Goal: Task Accomplishment & Management: Use online tool/utility

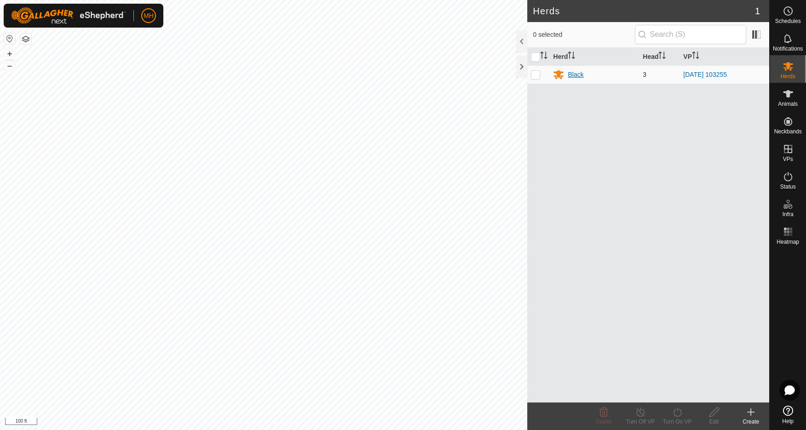
click at [580, 70] on div "Black" at bounding box center [576, 75] width 16 height 10
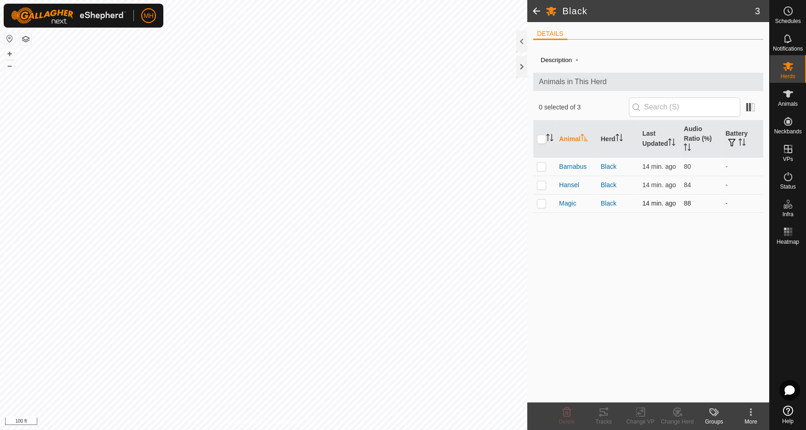
click at [544, 205] on p-checkbox at bounding box center [541, 203] width 9 height 7
checkbox input "true"
click at [604, 412] on icon at bounding box center [603, 411] width 8 height 7
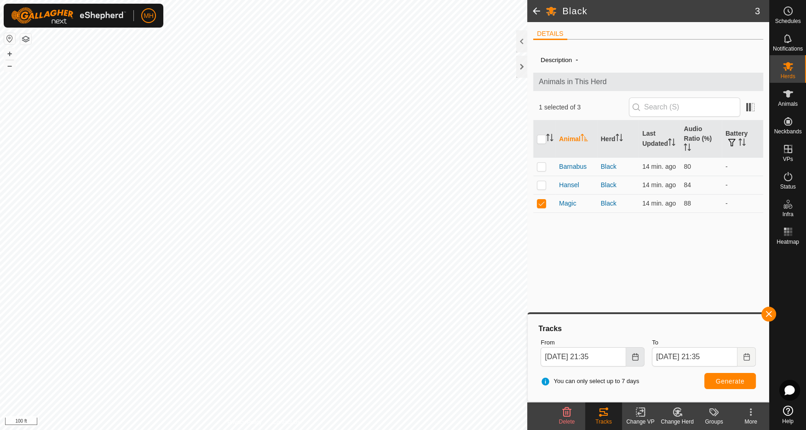
click at [636, 357] on icon "Choose Date" at bounding box center [634, 356] width 7 height 7
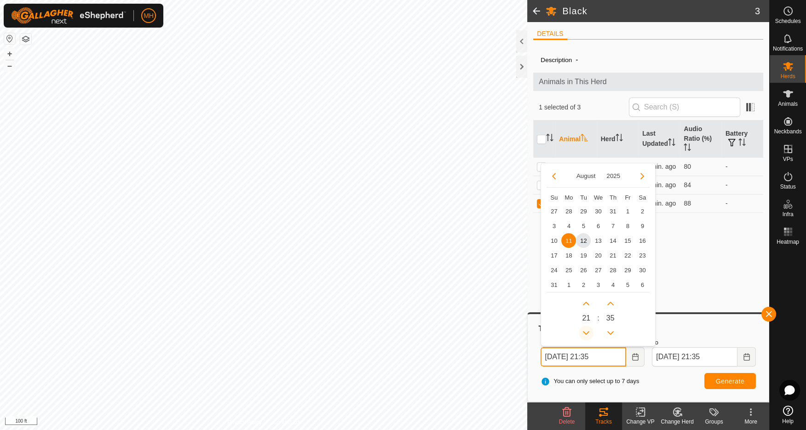
click at [587, 332] on button "Previous Hour" at bounding box center [586, 333] width 15 height 15
drag, startPoint x: 586, startPoint y: 242, endPoint x: 591, endPoint y: 264, distance: 22.1
click at [586, 242] on span "12" at bounding box center [583, 240] width 15 height 15
type input "Aug 12, 2025 19:35"
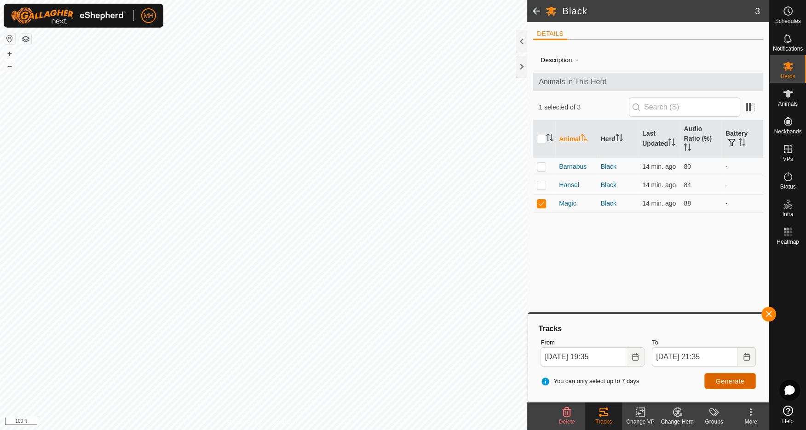
click at [721, 380] on span "Generate" at bounding box center [730, 381] width 29 height 7
drag, startPoint x: 541, startPoint y: 203, endPoint x: 539, endPoint y: 190, distance: 13.1
click at [541, 202] on p-checkbox at bounding box center [541, 203] width 9 height 7
checkbox input "false"
click at [539, 183] on p-checkbox at bounding box center [541, 184] width 9 height 7
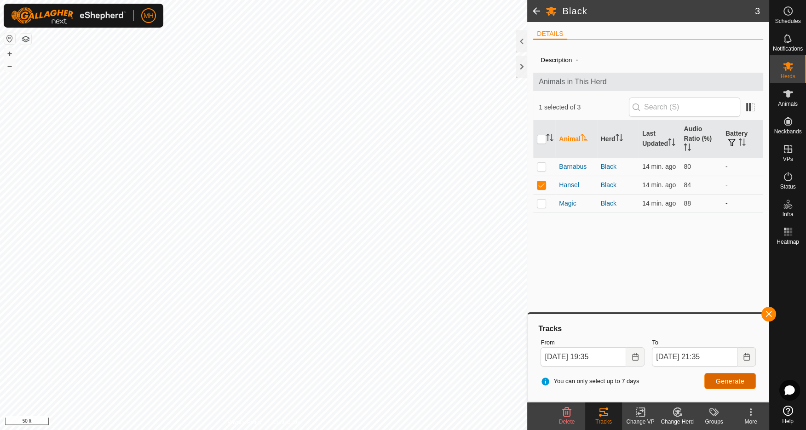
click at [729, 381] on span "Generate" at bounding box center [730, 381] width 29 height 7
click at [541, 183] on p-checkbox at bounding box center [541, 184] width 9 height 7
checkbox input "false"
click at [542, 164] on p-checkbox at bounding box center [541, 166] width 9 height 7
checkbox input "true"
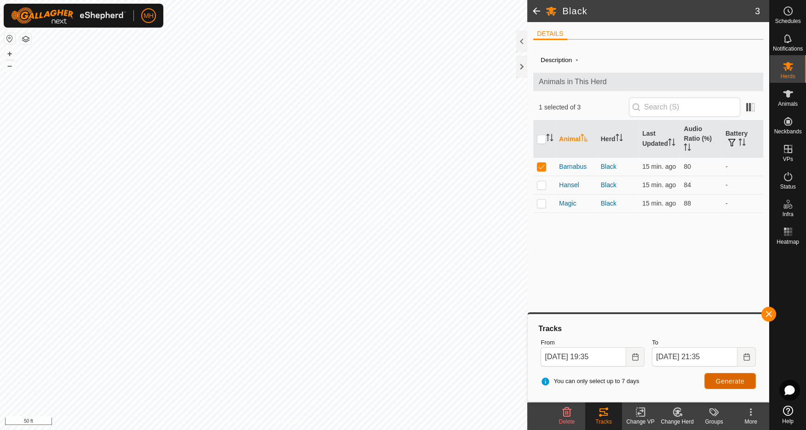
click at [737, 380] on span "Generate" at bounding box center [730, 381] width 29 height 7
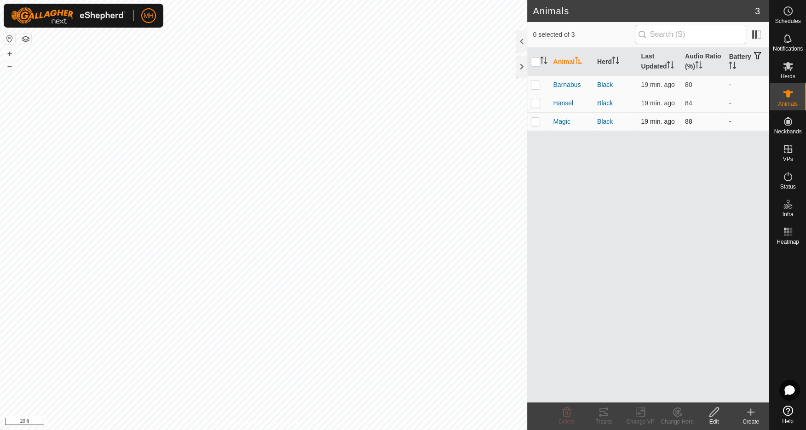
click at [538, 119] on p-checkbox at bounding box center [535, 121] width 9 height 7
click at [603, 410] on icon at bounding box center [603, 412] width 11 height 11
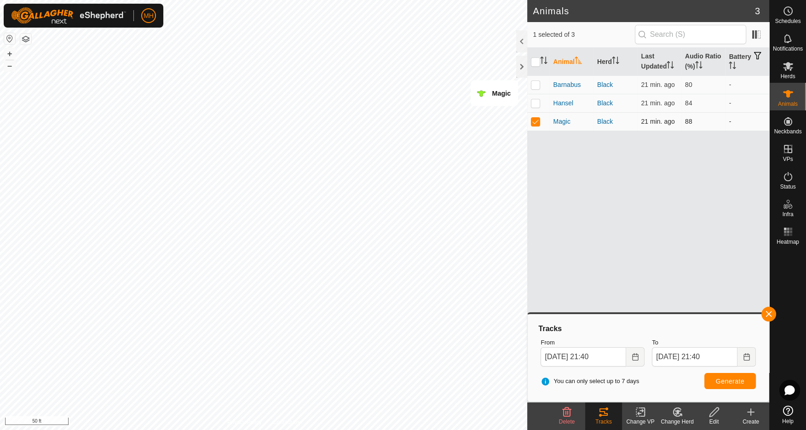
click at [534, 121] on p-checkbox at bounding box center [535, 121] width 9 height 7
checkbox input "false"
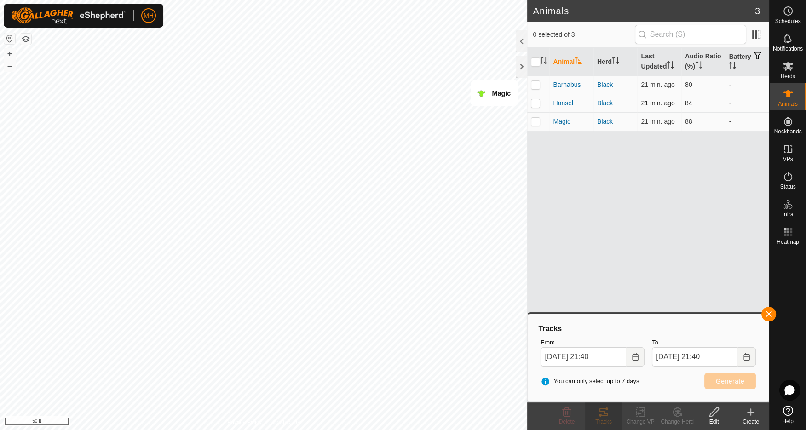
click at [536, 102] on p-checkbox at bounding box center [535, 102] width 9 height 7
checkbox input "true"
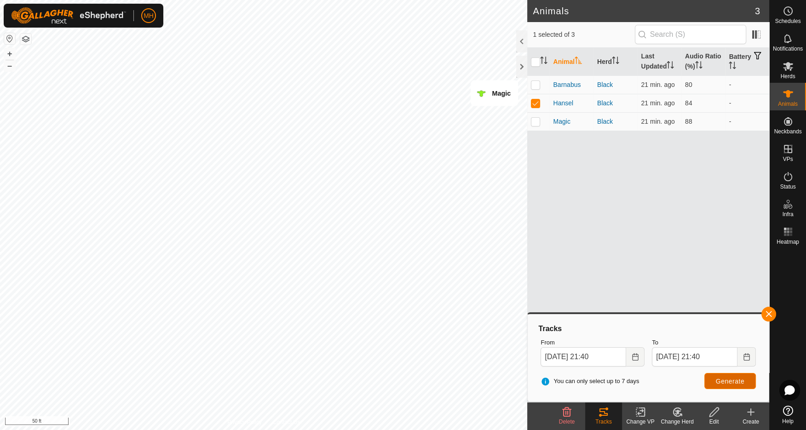
click at [733, 379] on span "Generate" at bounding box center [730, 381] width 29 height 7
click at [272, 0] on html "MH Schedules Notifications Herds Animals Neckbands VPs Status Infra Heatmap Hel…" at bounding box center [403, 215] width 806 height 430
click at [537, 84] on p-checkbox at bounding box center [535, 84] width 9 height 7
checkbox input "true"
click at [536, 96] on td at bounding box center [538, 103] width 22 height 18
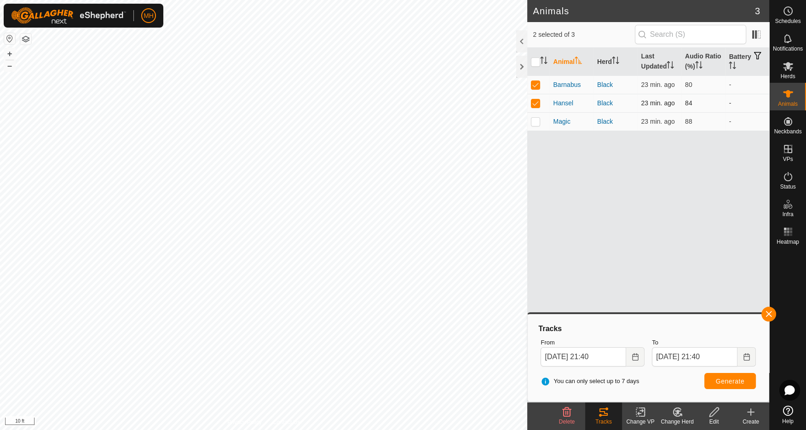
checkbox input "false"
click at [737, 388] on button "Generate" at bounding box center [730, 381] width 52 height 16
click at [768, 313] on button "button" at bounding box center [768, 314] width 15 height 15
